Goal: Task Accomplishment & Management: Manage account settings

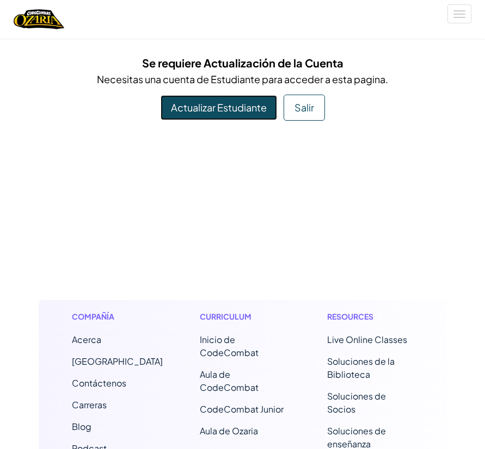
click at [211, 110] on link "Actualizar Estudiante" at bounding box center [219, 107] width 116 height 25
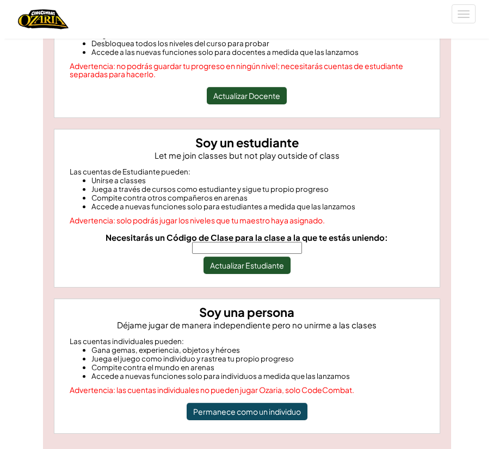
scroll to position [188, 0]
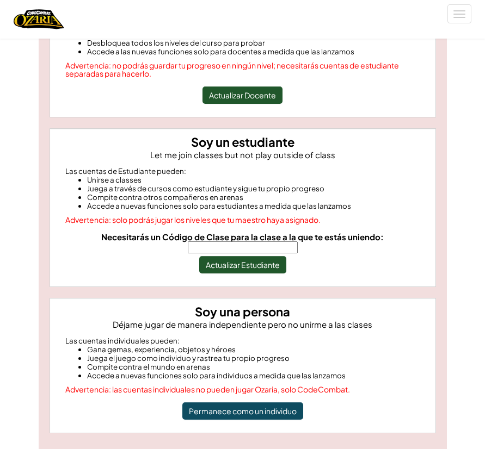
click at [298, 244] on input "Necesitarás un Código de Clase para la clase a la que te estás uniendo:" at bounding box center [243, 248] width 110 height 12
type input "FaceCoinName"
click at [226, 256] on button "Actualizar Estudiante" at bounding box center [242, 264] width 87 height 17
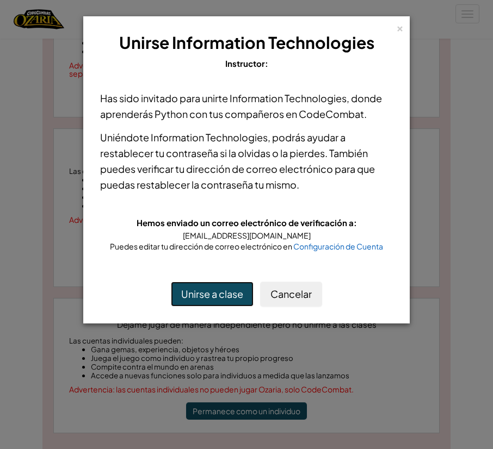
click at [237, 299] on button "Unirse a clase" at bounding box center [212, 294] width 83 height 25
click at [217, 299] on button "Unirse a clase" at bounding box center [212, 294] width 83 height 25
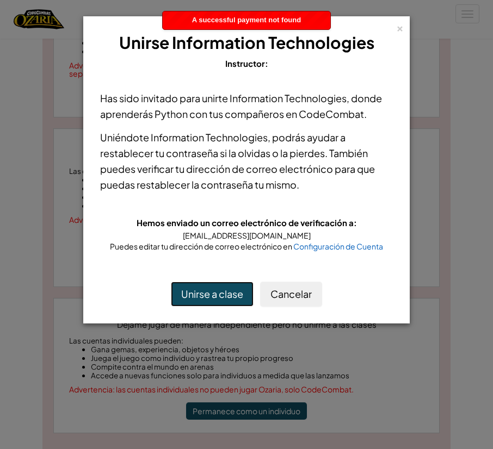
click at [217, 299] on button "Unirse a clase" at bounding box center [212, 294] width 83 height 25
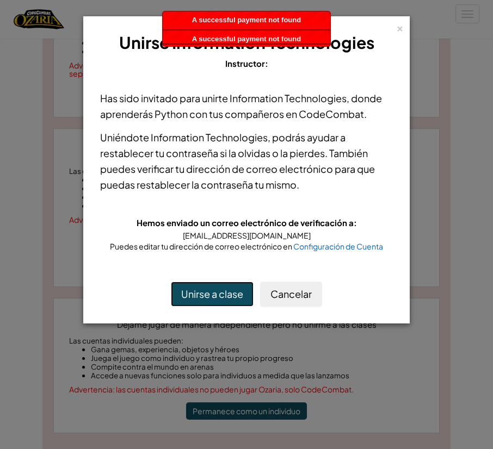
click at [217, 299] on button "Unirse a clase" at bounding box center [212, 294] width 83 height 25
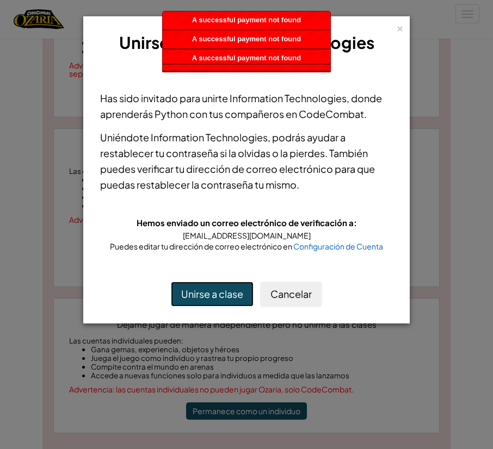
click at [217, 299] on button "Unirse a clase" at bounding box center [212, 294] width 83 height 25
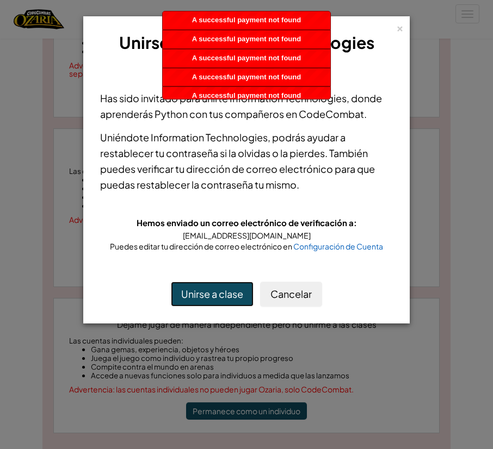
click at [217, 299] on button "Unirse a clase" at bounding box center [212, 294] width 83 height 25
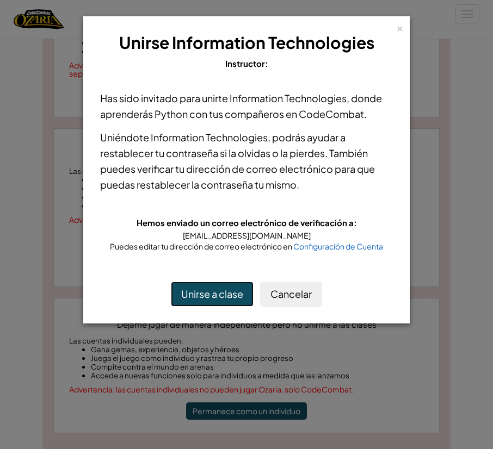
click at [229, 292] on button "Unirse a clase" at bounding box center [212, 294] width 83 height 25
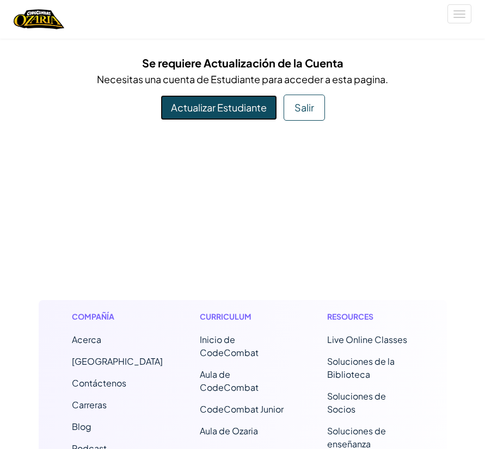
click at [242, 106] on link "Actualizar Estudiante" at bounding box center [219, 107] width 116 height 25
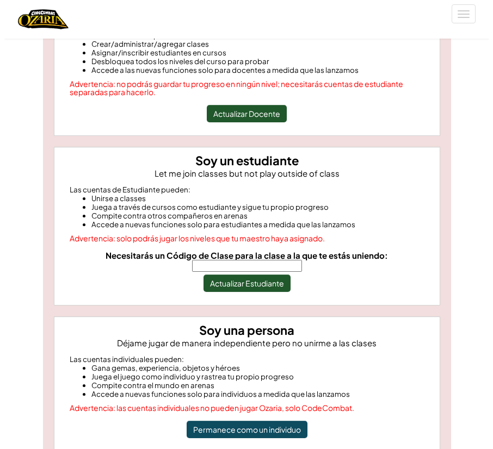
scroll to position [170, 0]
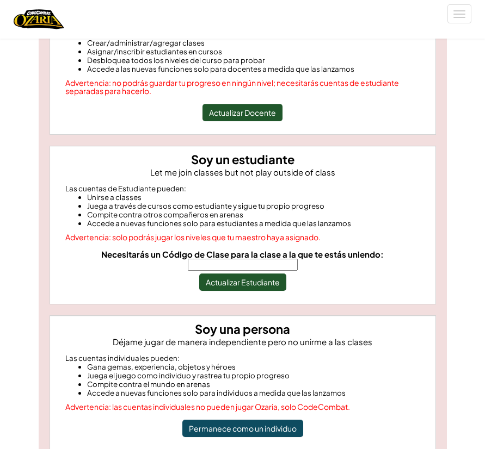
click at [298, 259] on input "Necesitarás un Código de Clase para la clase a la que te estás uniendo:" at bounding box center [243, 265] width 110 height 12
type input "FaceCoinName"
click at [253, 274] on button "Actualizar Estudiante" at bounding box center [242, 282] width 87 height 17
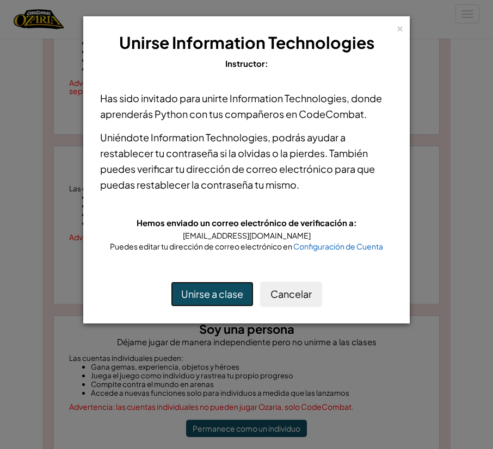
click at [202, 291] on button "Unirse a clase" at bounding box center [212, 294] width 83 height 25
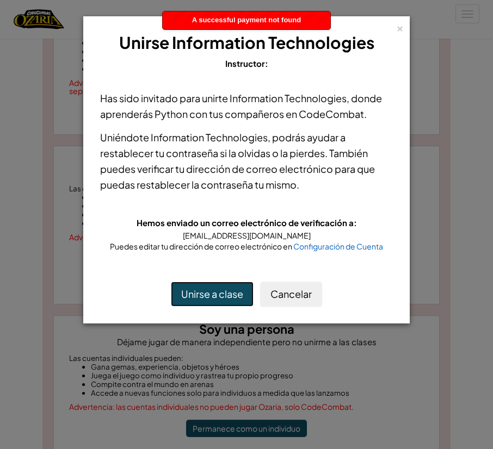
click at [202, 291] on button "Unirse a clase" at bounding box center [212, 294] width 83 height 25
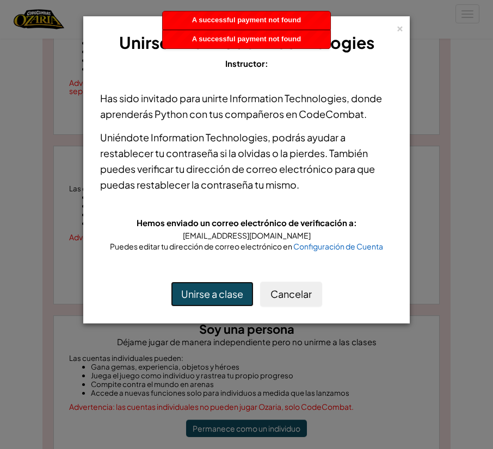
click at [202, 291] on button "Unirse a clase" at bounding box center [212, 294] width 83 height 25
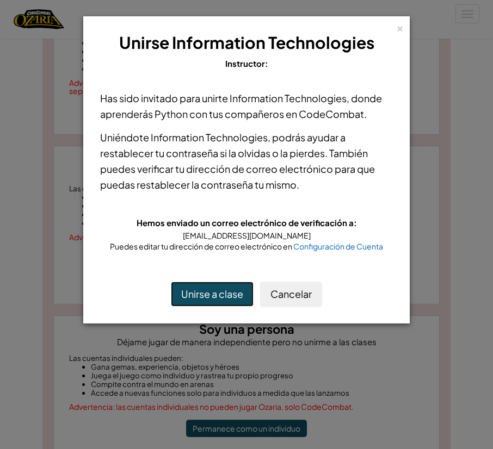
click at [197, 304] on button "Unirse a clase" at bounding box center [212, 294] width 83 height 25
click at [184, 294] on button "Unirse a clase" at bounding box center [212, 294] width 83 height 25
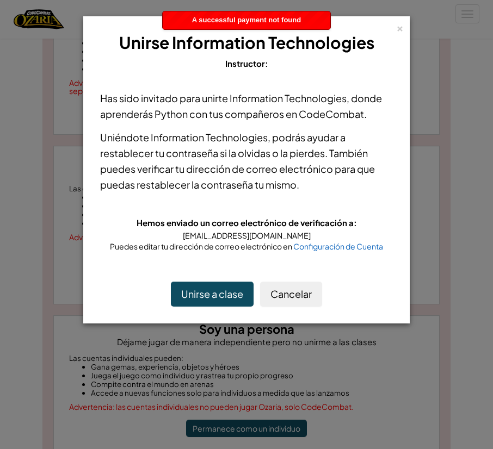
click at [214, 143] on span "Information Technologies" at bounding box center [209, 137] width 117 height 13
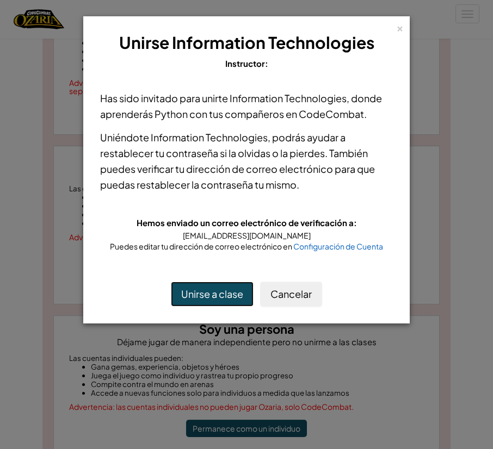
click at [196, 296] on button "Unirse a clase" at bounding box center [212, 294] width 83 height 25
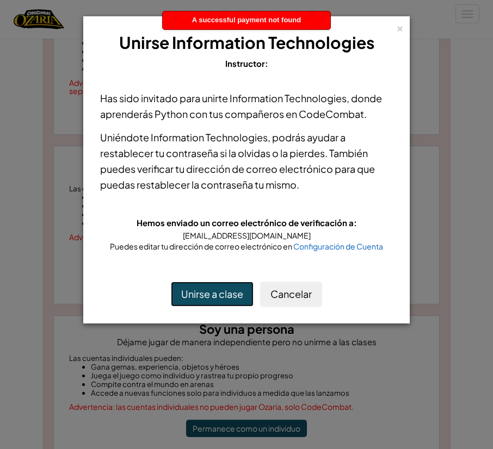
click at [196, 296] on button "Unirse a clase" at bounding box center [212, 294] width 83 height 25
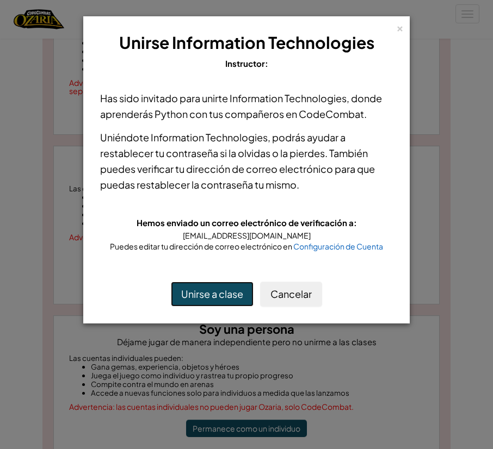
click at [198, 300] on button "Unirse a clase" at bounding box center [212, 294] width 83 height 25
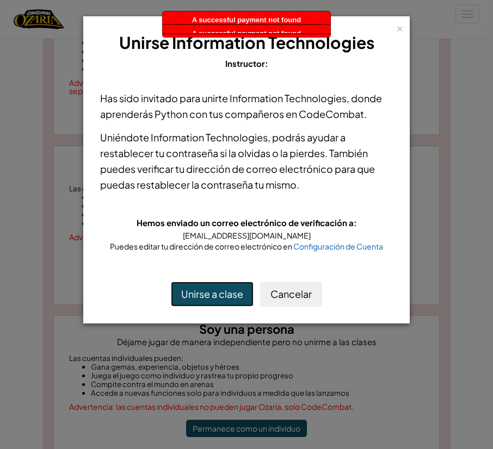
click at [198, 300] on button "Unirse a clase" at bounding box center [212, 294] width 83 height 25
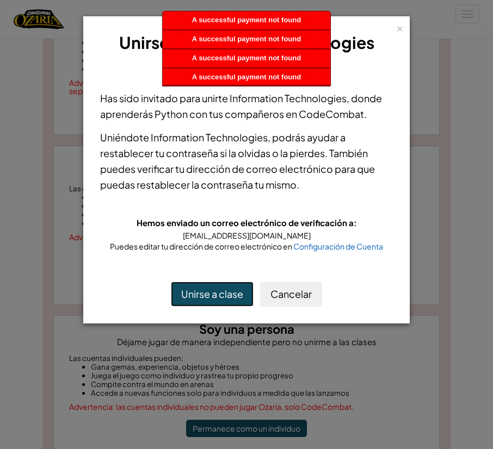
click at [198, 300] on button "Unirse a clase" at bounding box center [212, 294] width 83 height 25
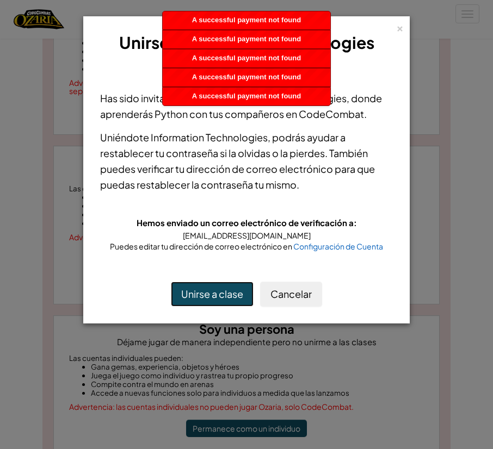
click at [198, 300] on button "Unirse a clase" at bounding box center [212, 294] width 83 height 25
drag, startPoint x: 198, startPoint y: 300, endPoint x: 207, endPoint y: 292, distance: 11.9
click at [207, 292] on button "Unirse a clase" at bounding box center [212, 294] width 83 height 25
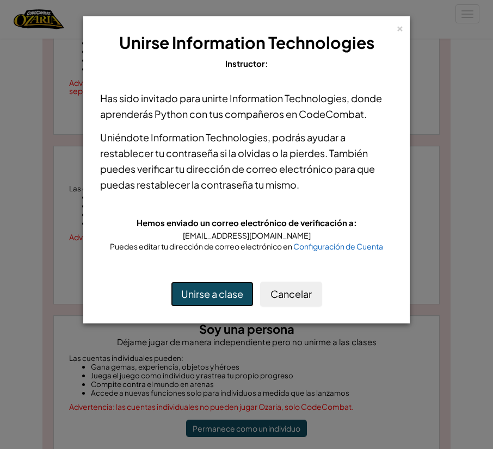
click at [171, 282] on button "Unirse a clase" at bounding box center [212, 294] width 83 height 25
click at [208, 293] on button "Unirse a clase" at bounding box center [212, 294] width 83 height 25
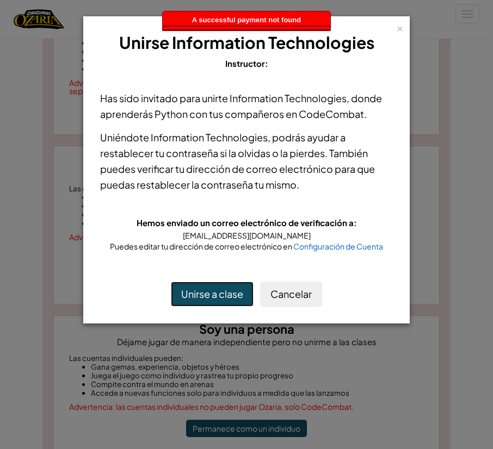
click at [208, 293] on button "Unirse a clase" at bounding box center [212, 294] width 83 height 25
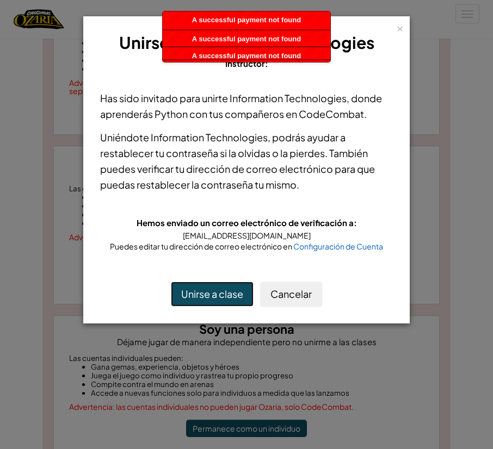
click at [208, 293] on button "Unirse a clase" at bounding box center [212, 294] width 83 height 25
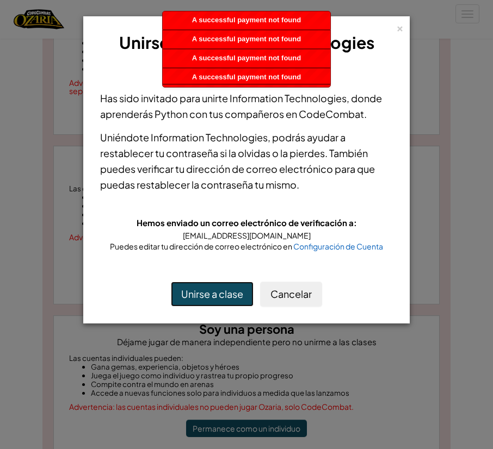
click at [208, 293] on button "Unirse a clase" at bounding box center [212, 294] width 83 height 25
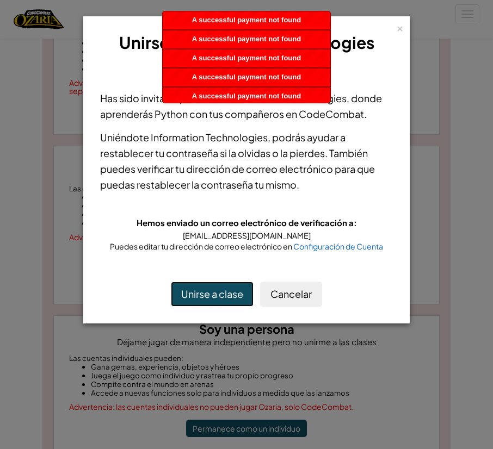
click at [208, 293] on button "Unirse a clase" at bounding box center [212, 294] width 83 height 25
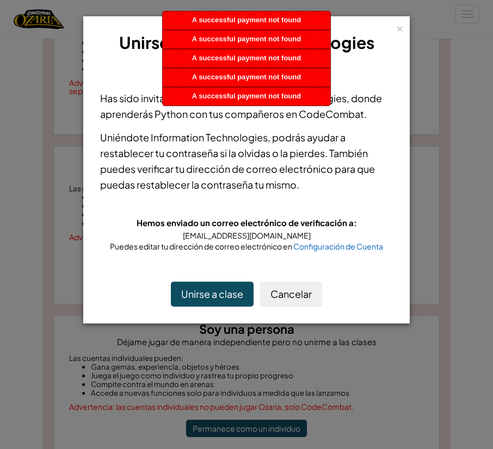
click at [217, 91] on div "A successful payment not found" at bounding box center [247, 97] width 168 height 18
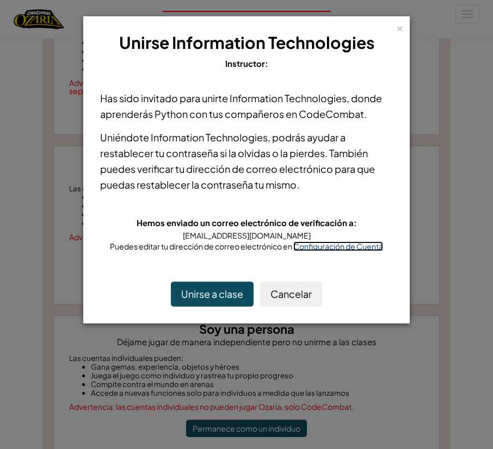
click at [322, 248] on span "Configuración de Cuenta" at bounding box center [338, 247] width 90 height 10
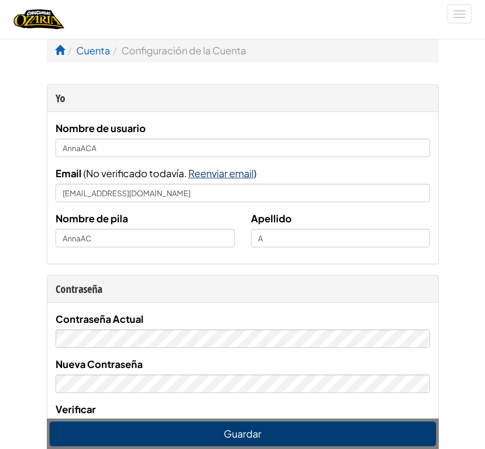
click at [223, 175] on span "Reenviar email" at bounding box center [220, 173] width 65 height 13
